Goal: Transaction & Acquisition: Purchase product/service

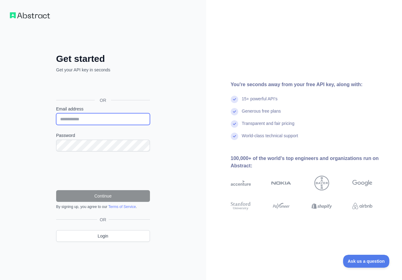
click at [112, 120] on input "Email address" at bounding box center [103, 119] width 94 height 12
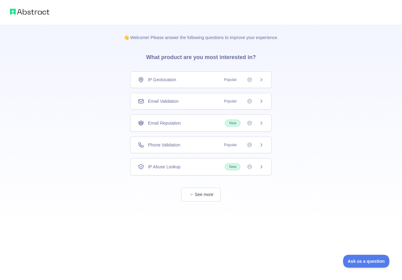
click at [214, 79] on div "IP Geolocation Popular" at bounding box center [201, 80] width 126 height 6
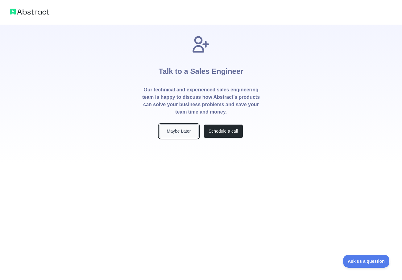
click at [187, 132] on button "Maybe Later" at bounding box center [178, 131] width 39 height 14
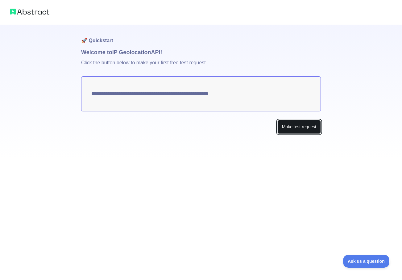
click at [290, 130] on button "Make test request" at bounding box center [298, 127] width 43 height 14
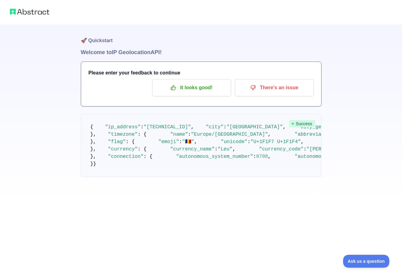
scroll to position [63, 0]
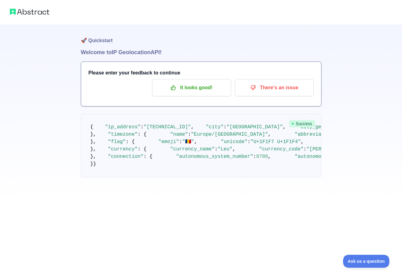
scroll to position [0, 0]
click at [204, 88] on p "It looks good!" at bounding box center [192, 88] width 70 height 10
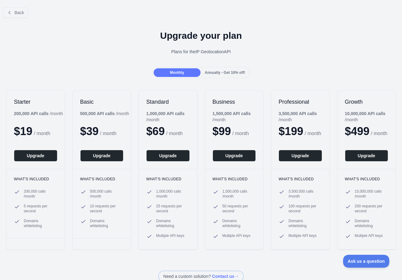
click at [272, 69] on div "Monthly Annually - Get 10% off!" at bounding box center [201, 72] width 402 height 11
click at [42, 156] on button "Upgrade" at bounding box center [35, 156] width 43 height 12
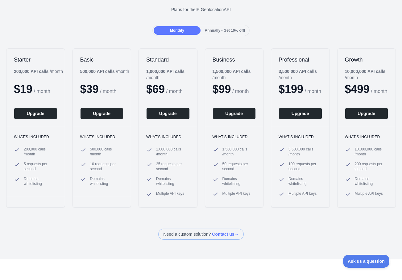
scroll to position [15, 0]
